Goal: Find specific page/section: Find specific page/section

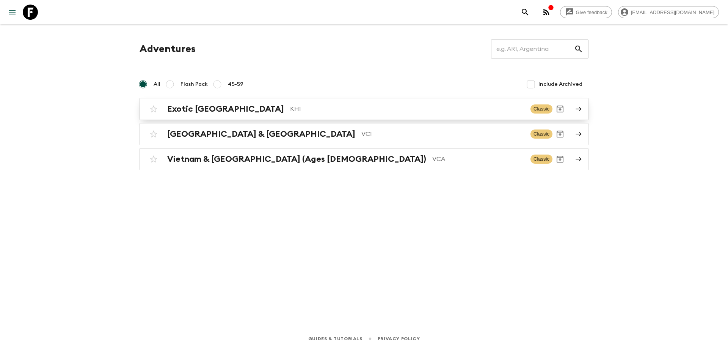
click at [236, 104] on div "Exotic [GEOGRAPHIC_DATA] KH1" at bounding box center [345, 109] width 357 height 10
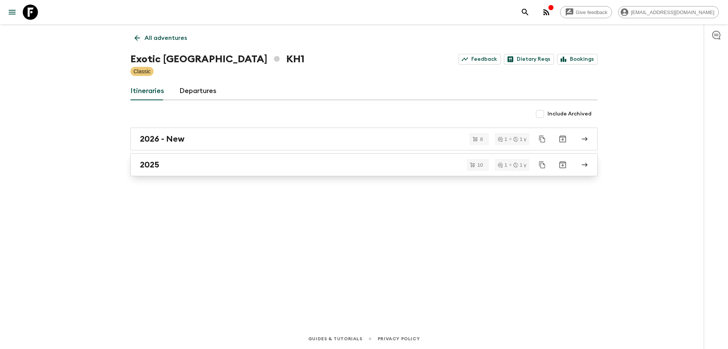
click at [163, 167] on div "2025" at bounding box center [357, 165] width 434 height 10
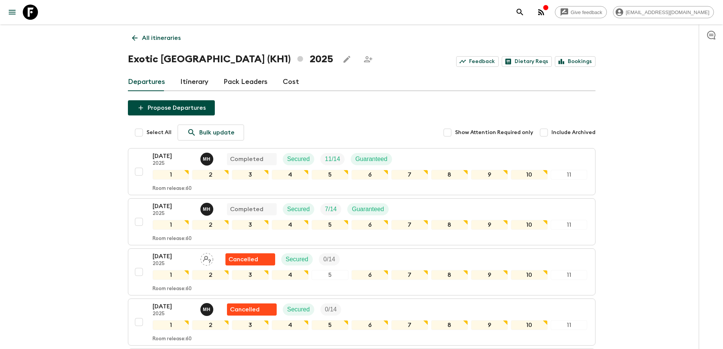
click at [133, 36] on icon at bounding box center [134, 38] width 8 height 8
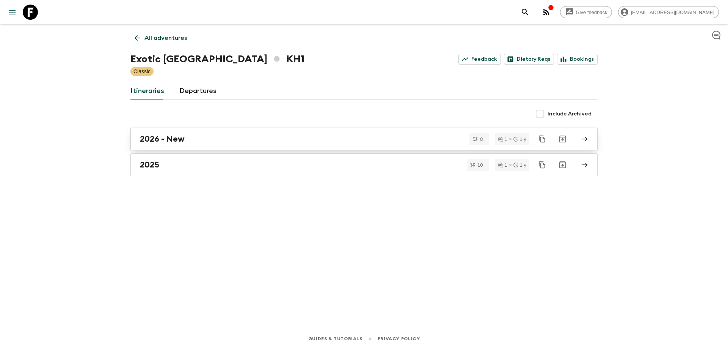
click at [189, 134] on link "2026 - New" at bounding box center [363, 138] width 467 height 23
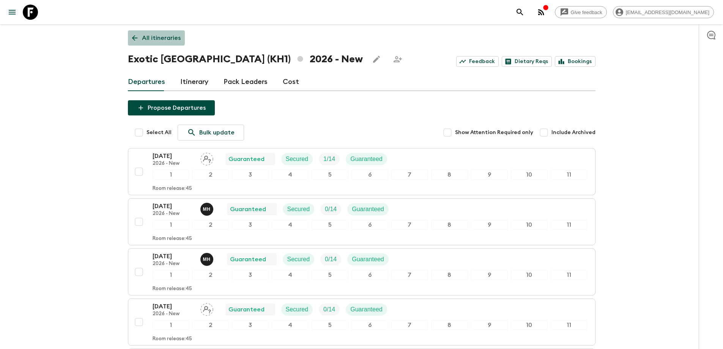
click at [137, 33] on link "All itineraries" at bounding box center [156, 37] width 57 height 15
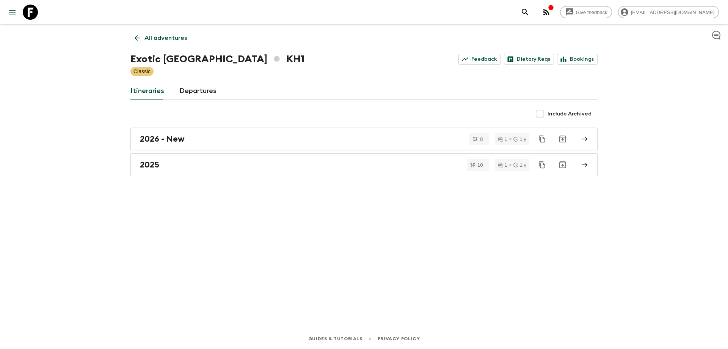
click at [138, 33] on link "All adventures" at bounding box center [160, 37] width 61 height 15
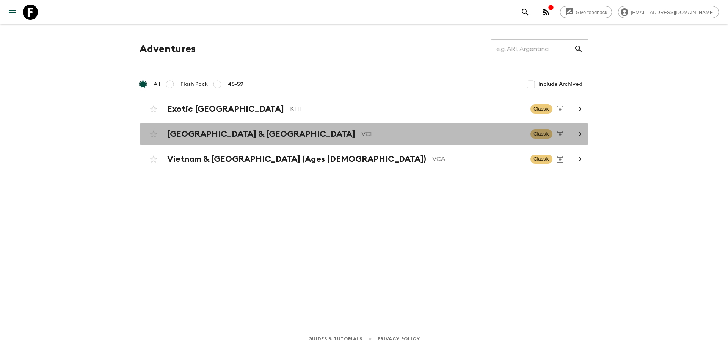
click at [197, 131] on h2 "[GEOGRAPHIC_DATA] & [GEOGRAPHIC_DATA]" at bounding box center [261, 134] width 188 height 10
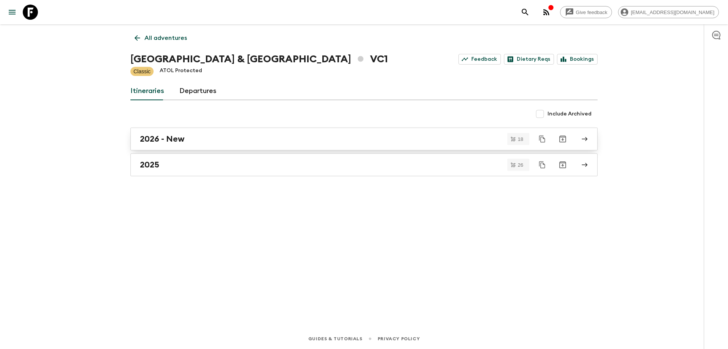
click at [182, 142] on h2 "2026 - New" at bounding box center [162, 139] width 45 height 10
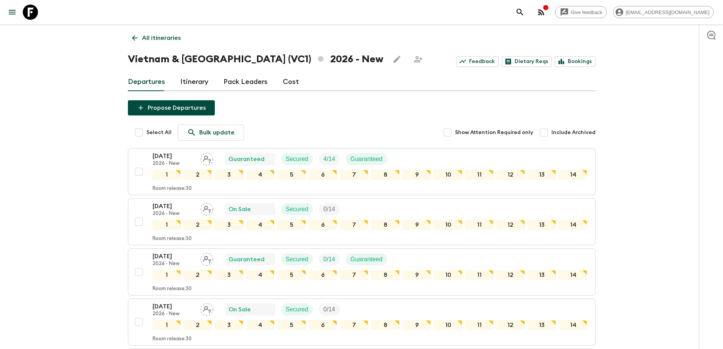
click at [130, 40] on icon at bounding box center [134, 38] width 8 height 8
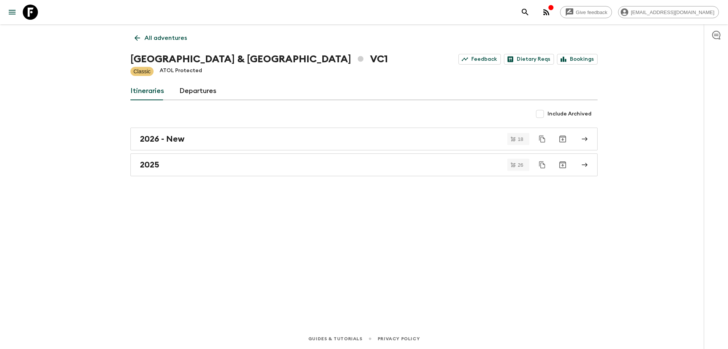
click at [137, 36] on icon at bounding box center [138, 38] width 6 height 6
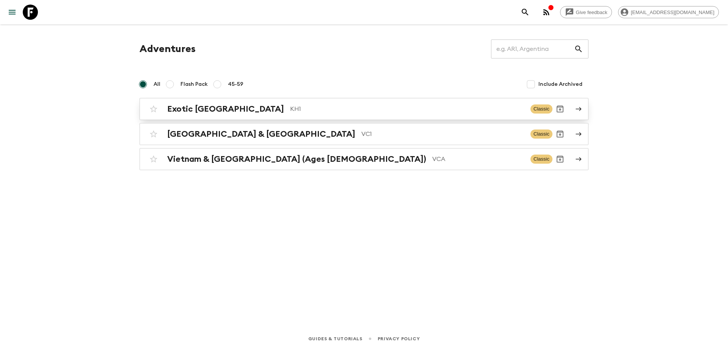
click at [290, 109] on p "KH1" at bounding box center [407, 108] width 234 height 9
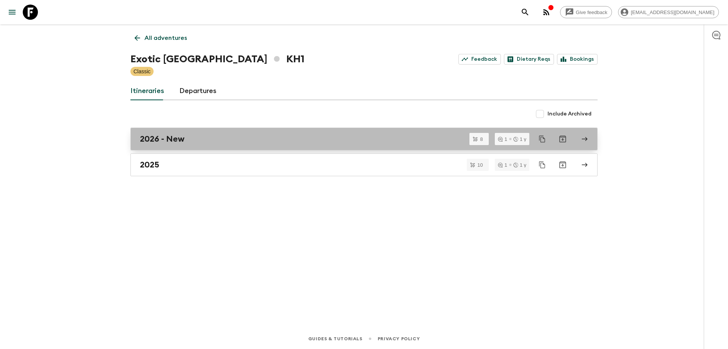
click at [215, 143] on div "2026 - New" at bounding box center [357, 139] width 434 height 10
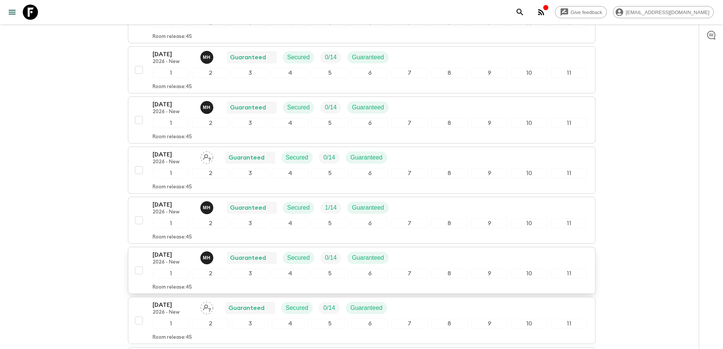
scroll to position [228, 0]
